Goal: Transaction & Acquisition: Purchase product/service

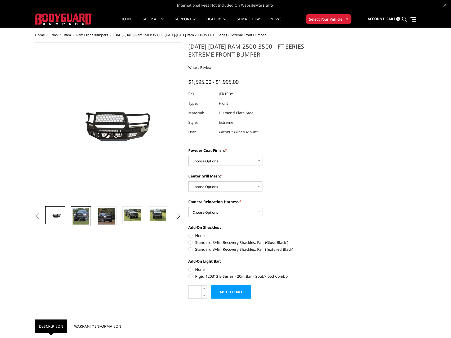
click at [87, 214] on img at bounding box center [81, 216] width 17 height 17
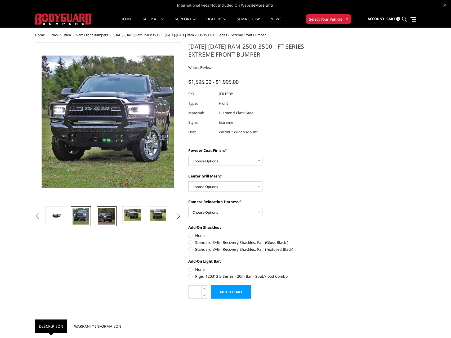
click at [98, 215] on img at bounding box center [106, 216] width 17 height 17
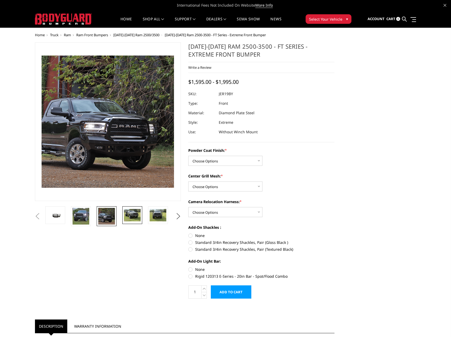
click at [131, 214] on img at bounding box center [132, 215] width 17 height 12
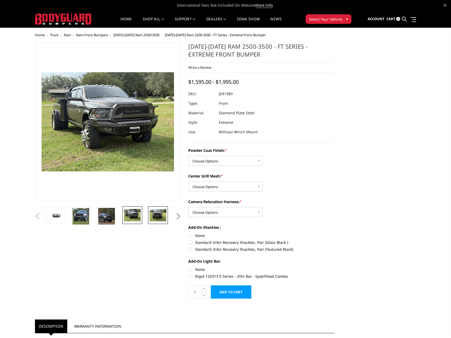
click at [152, 216] on img at bounding box center [158, 215] width 17 height 12
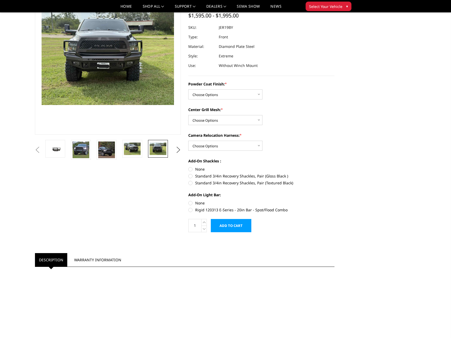
scroll to position [53, 0]
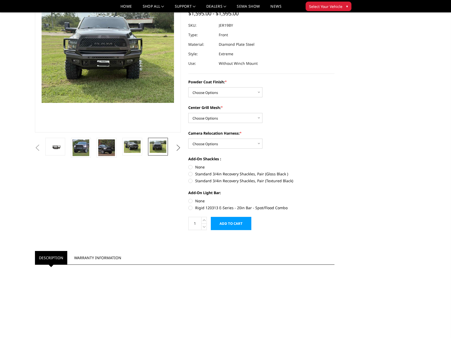
click at [176, 145] on button "Next" at bounding box center [178, 148] width 8 height 8
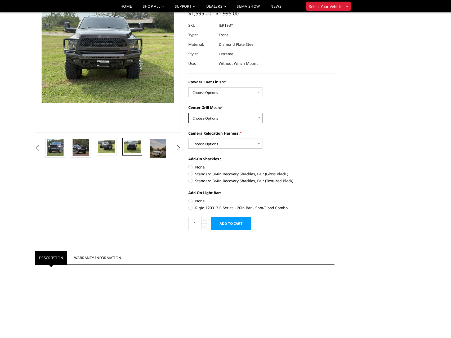
click at [238, 115] on select "Choose Options WITH Expanded Metal in Center Grill WITHOUT Expanded Metal in Ce…" at bounding box center [225, 118] width 74 height 10
select select "3218"
click at [188, 113] on select "Choose Options WITH Expanded Metal in Center Grill WITHOUT Expanded Metal in Ce…" at bounding box center [225, 118] width 74 height 10
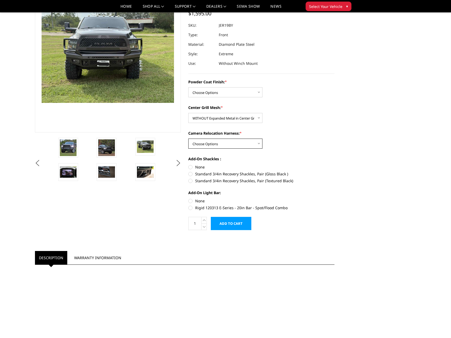
click at [212, 144] on select "Choose Options WITH Camera Relocation Harness WITHOUT Camera Relocation Harness" at bounding box center [225, 144] width 74 height 10
select select "3219"
click at [188, 139] on select "Choose Options WITH Camera Relocation Harness WITHOUT Camera Relocation Harness" at bounding box center [225, 144] width 74 height 10
click at [218, 118] on select "Choose Options WITH Expanded Metal in Center Grill WITHOUT Expanded Metal in Ce…" at bounding box center [225, 118] width 74 height 10
select select "3217"
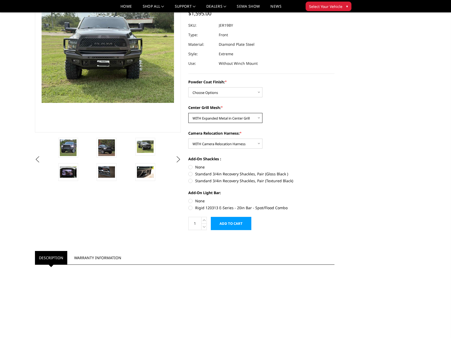
click at [188, 113] on select "Choose Options WITH Expanded Metal in Center Grill WITHOUT Expanded Metal in Ce…" at bounding box center [225, 118] width 74 height 10
click at [217, 93] on select "Choose Options Bare Metal Gloss Black Powder Coat Textured Black Powder Coat" at bounding box center [225, 92] width 74 height 10
select select "3214"
click at [188, 87] on select "Choose Options Bare Metal Gloss Black Powder Coat Textured Black Powder Coat" at bounding box center [225, 92] width 74 height 10
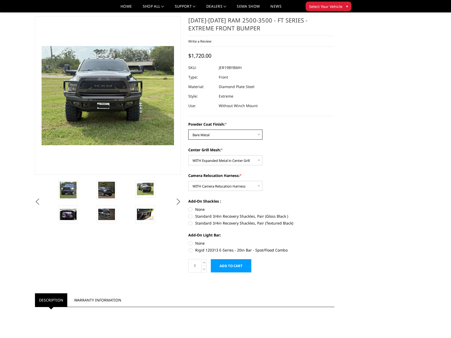
scroll to position [0, 0]
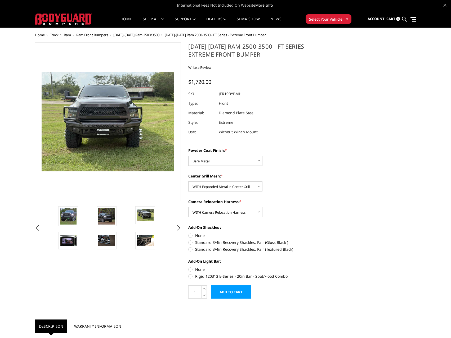
click at [190, 277] on label "Rigid 120313 E-Series - 20in Bar - Spot/Flood Combo" at bounding box center [261, 277] width 146 height 6
click at [334, 267] on input "Rigid 120313 E-Series - 20in Bar - Spot/Flood Combo" at bounding box center [334, 267] width 0 height 0
radio input "true"
click at [104, 242] on img at bounding box center [106, 240] width 17 height 11
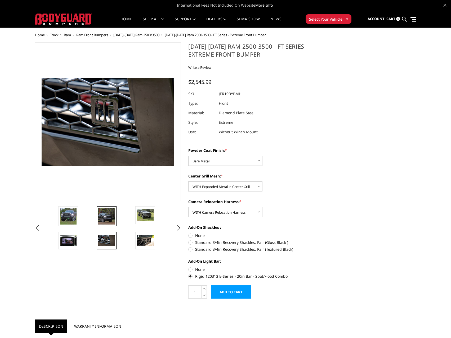
click at [104, 219] on img at bounding box center [106, 216] width 17 height 17
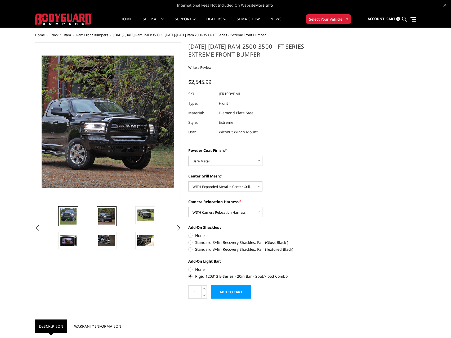
click at [73, 215] on img at bounding box center [68, 216] width 17 height 17
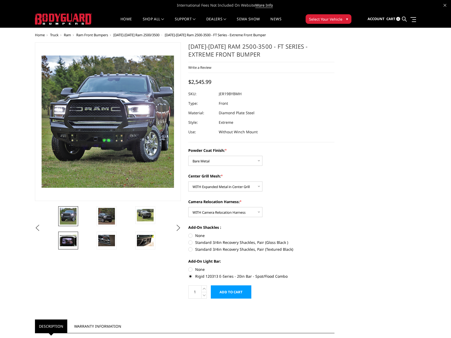
click at [63, 245] on img at bounding box center [68, 240] width 17 height 11
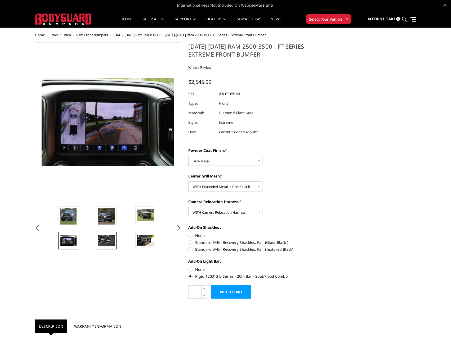
click at [107, 239] on img at bounding box center [106, 240] width 17 height 11
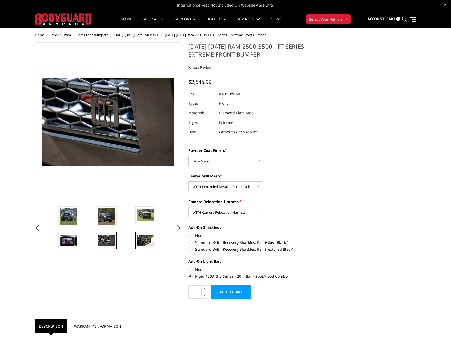
click at [146, 242] on img at bounding box center [145, 240] width 17 height 11
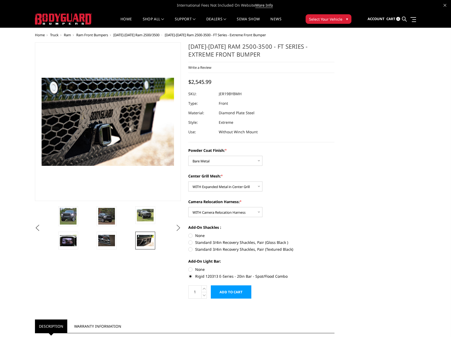
click at [177, 227] on button "Next" at bounding box center [178, 228] width 8 height 8
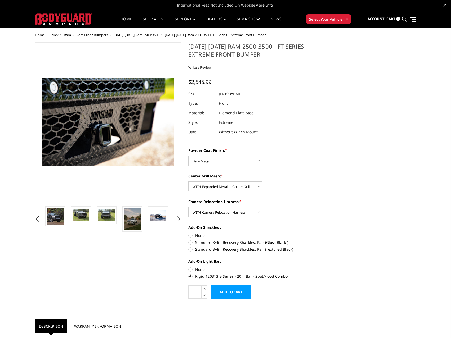
click at [177, 228] on ul "Previous" at bounding box center [108, 218] width 149 height 25
click at [79, 217] on img at bounding box center [81, 215] width 17 height 12
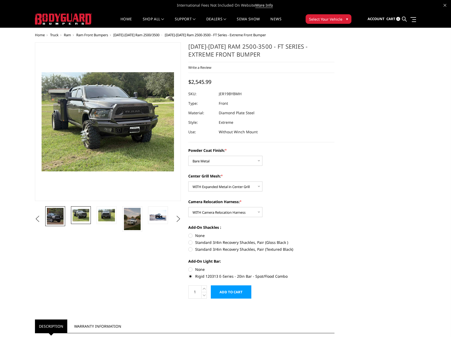
click at [57, 217] on img at bounding box center [55, 216] width 17 height 17
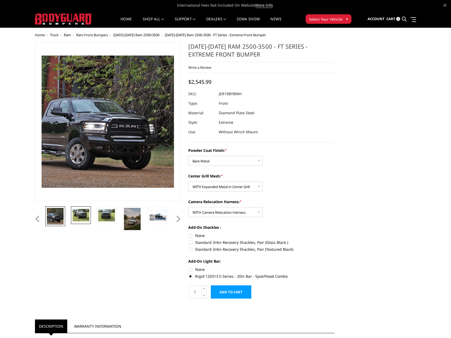
click at [81, 216] on img at bounding box center [81, 215] width 17 height 12
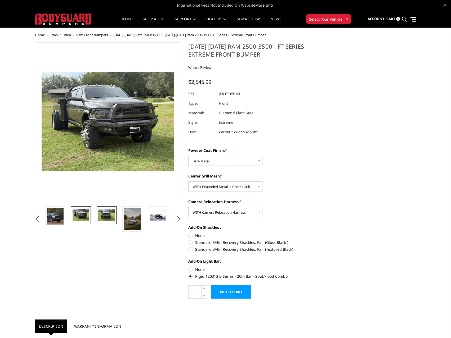
click at [101, 216] on img at bounding box center [106, 215] width 17 height 12
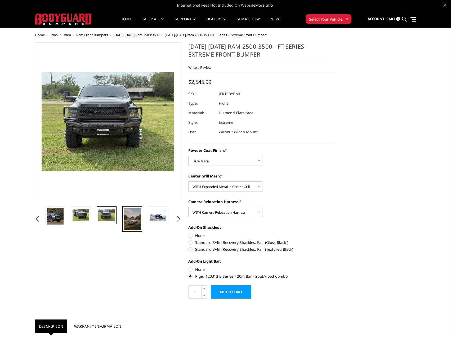
click at [130, 217] on img at bounding box center [132, 219] width 17 height 22
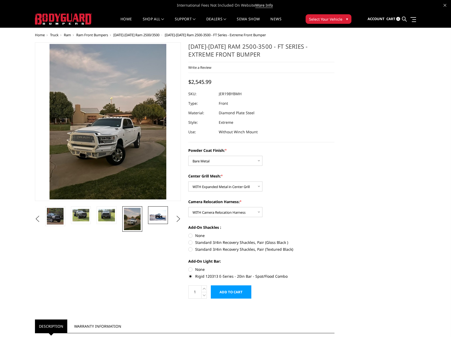
click at [161, 219] on img at bounding box center [158, 215] width 17 height 11
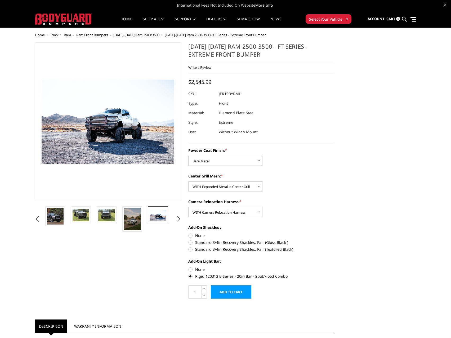
click at [176, 221] on button "Next" at bounding box center [178, 219] width 8 height 8
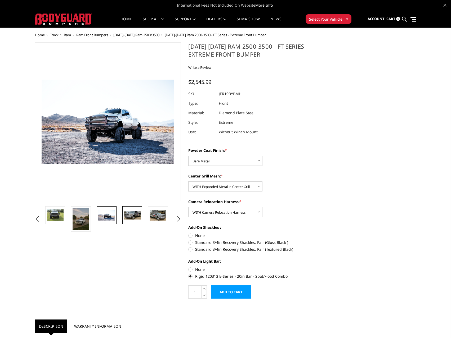
click at [137, 214] on img at bounding box center [132, 215] width 17 height 9
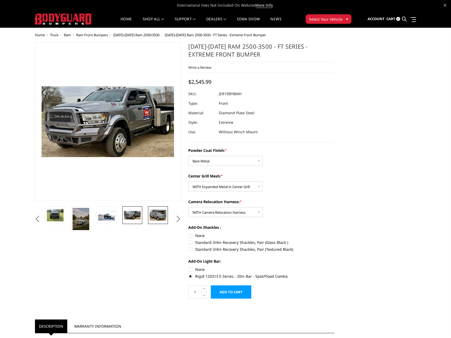
click at [160, 218] on img at bounding box center [158, 215] width 17 height 11
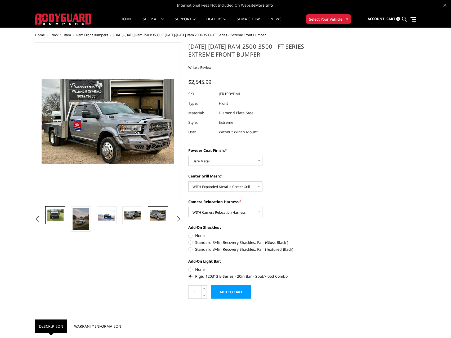
click at [46, 215] on link at bounding box center [55, 215] width 20 height 18
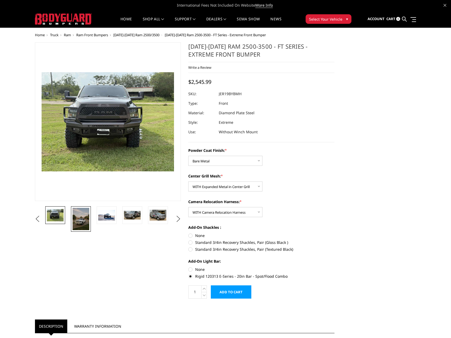
click at [86, 216] on img at bounding box center [81, 219] width 17 height 22
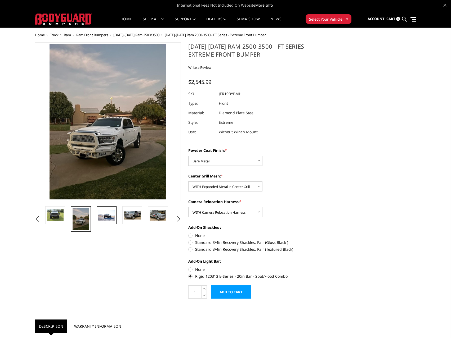
click at [107, 217] on img at bounding box center [106, 215] width 17 height 11
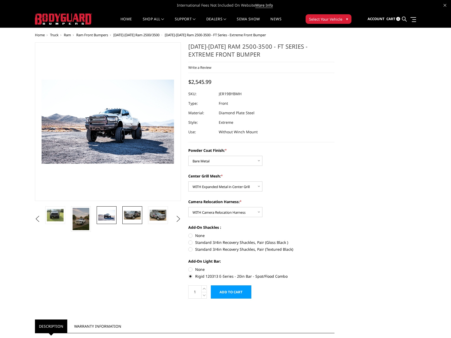
click at [133, 218] on img at bounding box center [132, 215] width 17 height 9
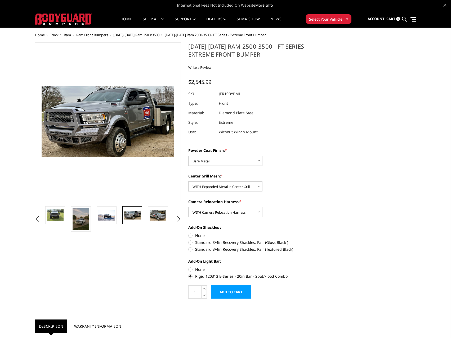
drag, startPoint x: 131, startPoint y: 217, endPoint x: 115, endPoint y: 235, distance: 23.2
click at [78, 222] on img at bounding box center [81, 219] width 17 height 22
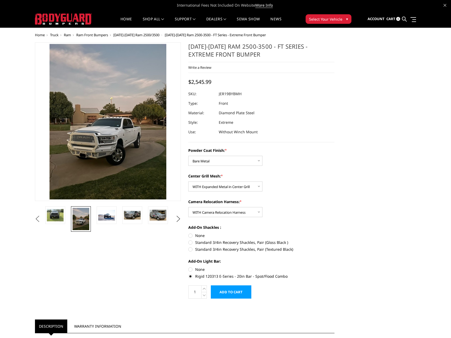
click at [36, 221] on button "Previous" at bounding box center [38, 219] width 8 height 8
click at [35, 217] on button "Previous" at bounding box center [38, 219] width 8 height 8
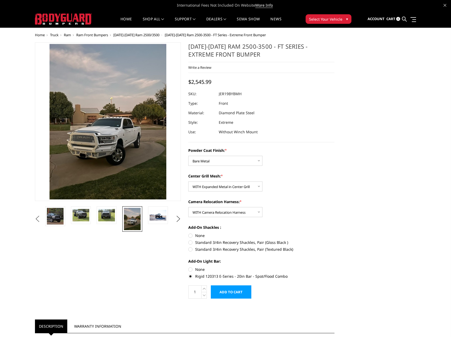
click at [42, 220] on button "Previous" at bounding box center [38, 219] width 8 height 8
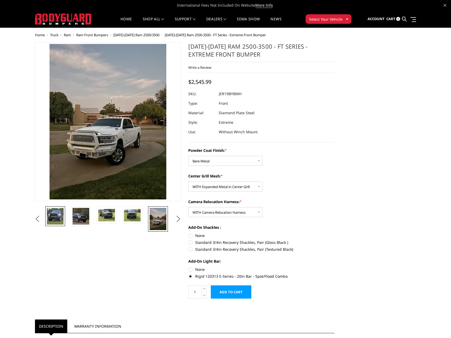
click at [52, 214] on img at bounding box center [55, 216] width 17 height 17
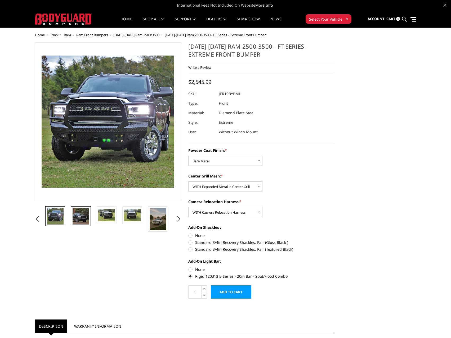
click at [77, 217] on img at bounding box center [81, 216] width 17 height 17
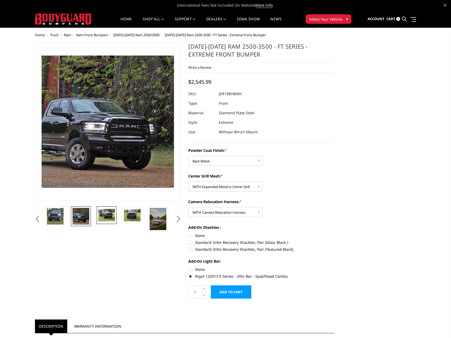
click at [105, 217] on img at bounding box center [106, 215] width 17 height 12
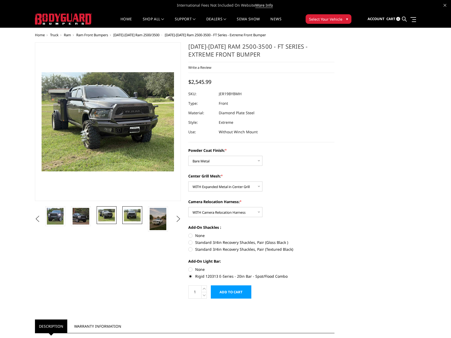
click at [128, 215] on img at bounding box center [132, 215] width 17 height 12
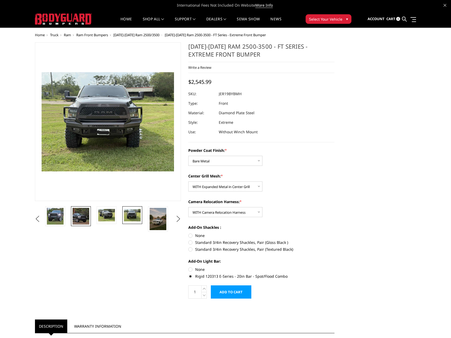
click at [80, 217] on img at bounding box center [81, 216] width 17 height 17
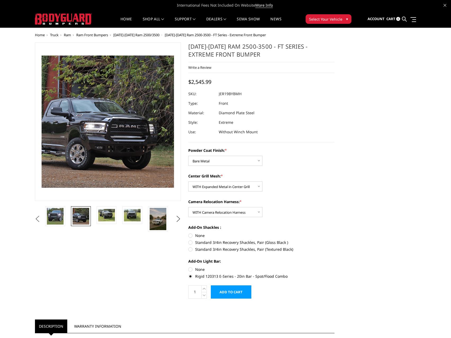
click at [42, 219] on button "Previous" at bounding box center [38, 219] width 8 height 8
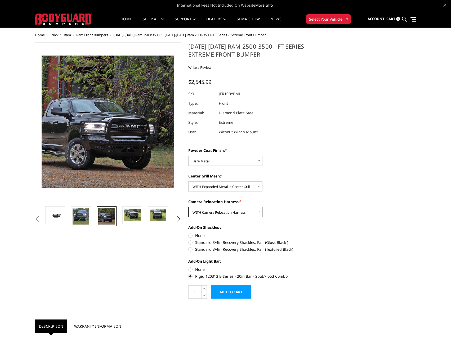
click at [238, 213] on select "Choose Options WITH Camera Relocation Harness WITHOUT Camera Relocation Harness" at bounding box center [225, 212] width 74 height 10
click at [237, 213] on select "Choose Options WITH Camera Relocation Harness WITHOUT Camera Relocation Harness" at bounding box center [225, 212] width 74 height 10
click at [233, 188] on select "Choose Options WITH Expanded Metal in Center Grill WITHOUT Expanded Metal in Ce…" at bounding box center [225, 187] width 74 height 10
click at [228, 162] on select "Choose Options Bare Metal Gloss Black Powder Coat Textured Black Powder Coat" at bounding box center [225, 161] width 74 height 10
click at [188, 156] on select "Choose Options Bare Metal Gloss Black Powder Coat Textured Black Powder Coat" at bounding box center [225, 161] width 74 height 10
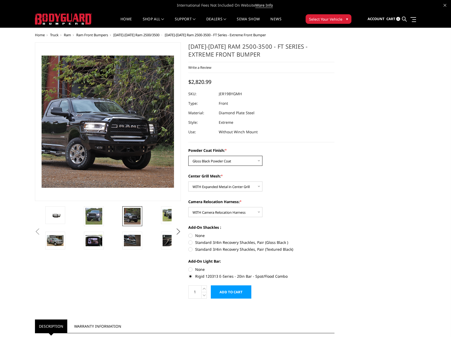
click at [219, 164] on select "Choose Options Bare Metal Gloss Black Powder Coat Textured Black Powder Coat" at bounding box center [225, 161] width 74 height 10
select select "3216"
click at [188, 156] on select "Choose Options Bare Metal Gloss Black Powder Coat Textured Black Powder Coat" at bounding box center [225, 161] width 74 height 10
click at [217, 161] on select "Choose Options Bare Metal Gloss Black Powder Coat Textured Black Powder Coat" at bounding box center [225, 161] width 74 height 10
select select
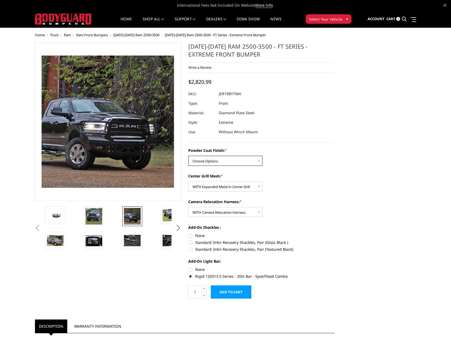
click at [188, 156] on select "Choose Options Bare Metal Gloss Black Powder Coat Textured Black Powder Coat" at bounding box center [225, 161] width 74 height 10
drag, startPoint x: 216, startPoint y: 212, endPoint x: 204, endPoint y: 244, distance: 34.1
drag, startPoint x: 204, startPoint y: 244, endPoint x: 357, endPoint y: 216, distance: 155.5
click at [189, 242] on label "Standard 3/4in Recovery Shackles, Pair (Gloss Black )" at bounding box center [261, 243] width 146 height 6
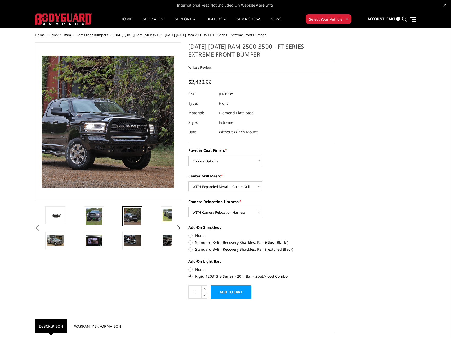
click at [334, 233] on input "Standard 3/4in Recovery Shackles, Pair (Gloss Black )" at bounding box center [334, 233] width 0 height 0
radio input "true"
click at [189, 236] on label "None" at bounding box center [261, 236] width 146 height 6
click at [188, 233] on input "None" at bounding box center [188, 233] width 0 height 0
radio input "true"
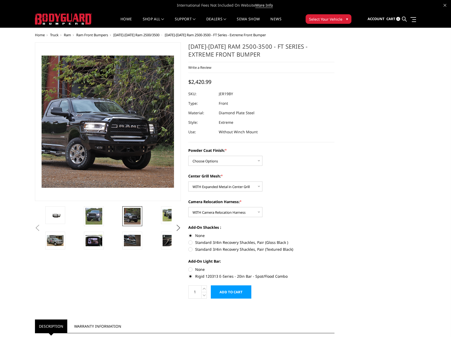
click at [190, 241] on label "Standard 3/4in Recovery Shackles, Pair (Gloss Black )" at bounding box center [261, 243] width 146 height 6
click at [334, 233] on input "Standard 3/4in Recovery Shackles, Pair (Gloss Black )" at bounding box center [334, 233] width 0 height 0
radio input "true"
